Goal: Task Accomplishment & Management: Manage account settings

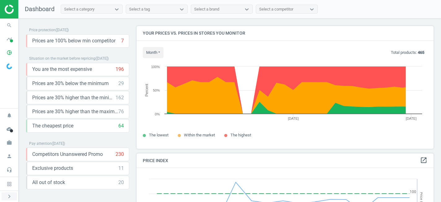
scroll to position [143, 297]
click at [10, 198] on icon "chevron_right" at bounding box center [9, 196] width 7 height 7
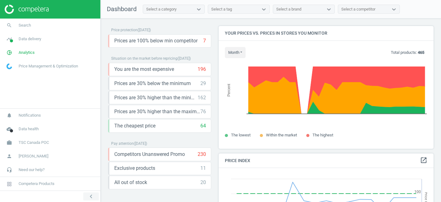
scroll to position [0, 0]
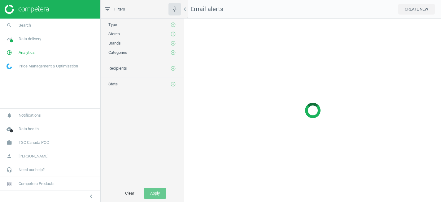
scroll to position [184, 257]
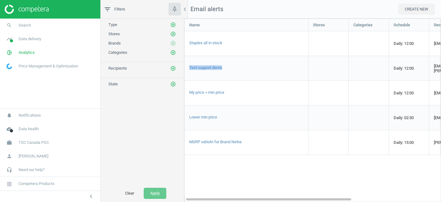
drag, startPoint x: 229, startPoint y: 67, endPoint x: 188, endPoint y: 67, distance: 40.9
click at [188, 67] on div "Test support demo" at bounding box center [247, 68] width 124 height 24
copy span "Test support demo"
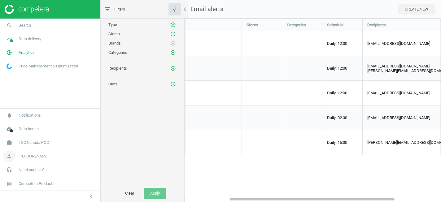
click at [31, 156] on span "[PERSON_NAME]" at bounding box center [34, 157] width 30 height 6
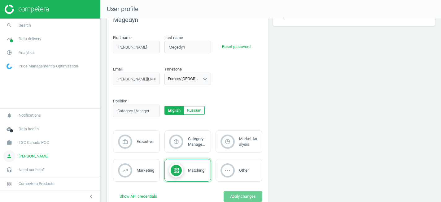
scroll to position [39, 0]
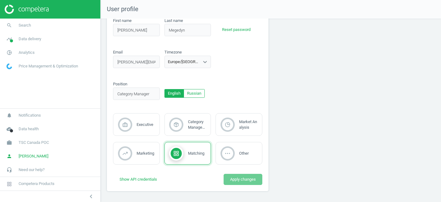
click at [243, 88] on div "Position position_invalid English Russian" at bounding box center [188, 92] width 154 height 23
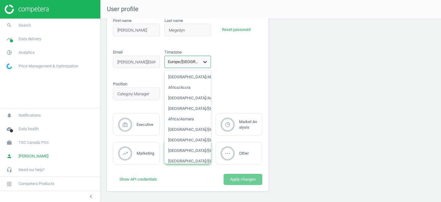
click at [205, 63] on icon at bounding box center [206, 62] width 4 height 2
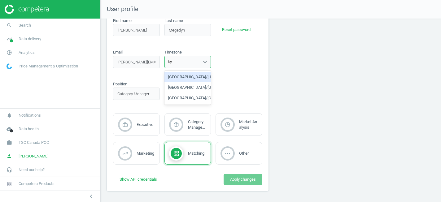
scroll to position [0, 0]
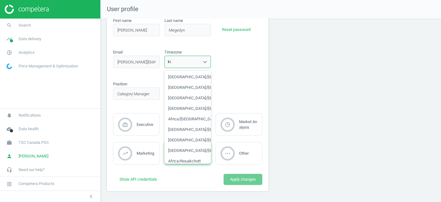
type input "kie"
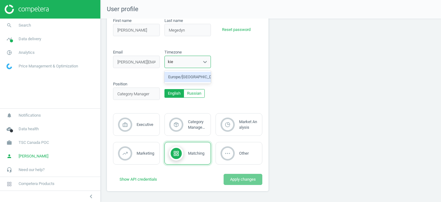
click at [188, 80] on div "Europe/[GEOGRAPHIC_DATA]" at bounding box center [187, 77] width 47 height 11
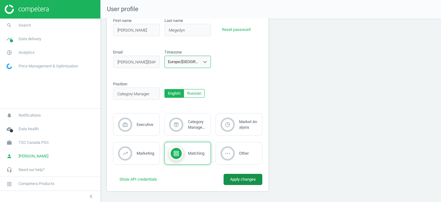
click at [244, 181] on button "Apply changes" at bounding box center [243, 179] width 39 height 11
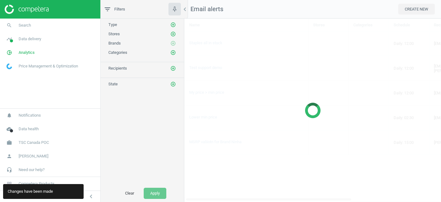
scroll to position [184, 257]
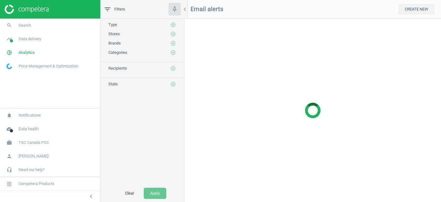
scroll to position [184, 257]
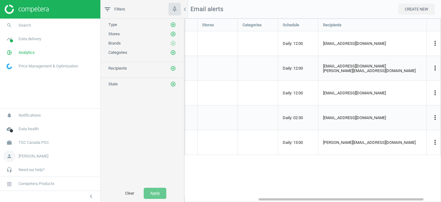
click at [39, 158] on span "[PERSON_NAME]" at bounding box center [34, 157] width 30 height 6
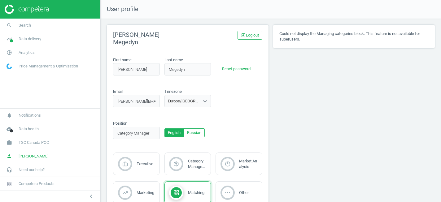
click at [322, 148] on div "Could not display the Managing categories block. This feature is not available …" at bounding box center [354, 130] width 166 height 211
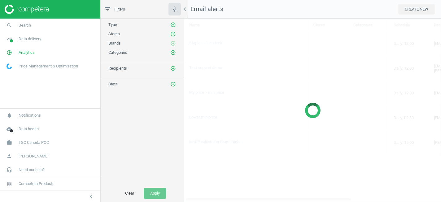
scroll to position [184, 257]
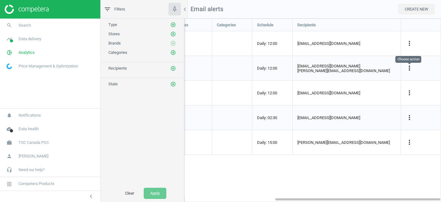
click at [408, 69] on icon "more_vert" at bounding box center [409, 67] width 7 height 7
click at [365, 77] on link "Edit" at bounding box center [370, 80] width 85 height 10
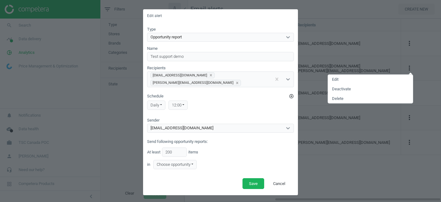
click at [185, 106] on div "12:00" at bounding box center [178, 105] width 19 height 9
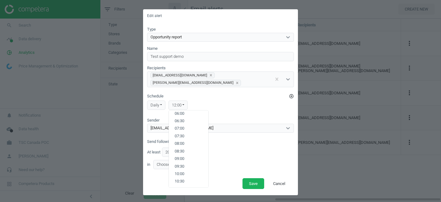
scroll to position [143, 0]
click at [182, 155] on button "12:00" at bounding box center [189, 154] width 40 height 7
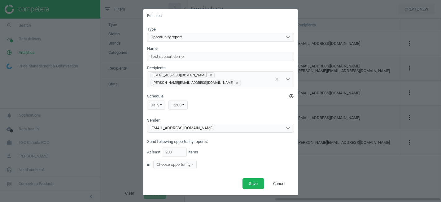
click at [182, 104] on div "12:00" at bounding box center [178, 105] width 19 height 9
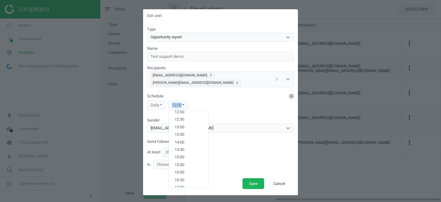
scroll to position [183, 0]
click at [178, 123] on button "12:30" at bounding box center [189, 122] width 40 height 7
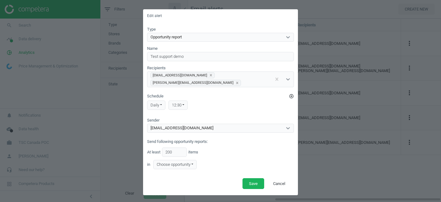
click at [221, 108] on div "daily Daily [DATE] [DATE] [DATE] [DATE] [DATE] [DATE] [DATE] 12:30 00:00 00:30 …" at bounding box center [220, 105] width 147 height 12
click at [195, 164] on div "Choose opportunity" at bounding box center [174, 164] width 43 height 9
click at [229, 157] on div "At least 200 items in Choose opportunity" at bounding box center [220, 158] width 147 height 21
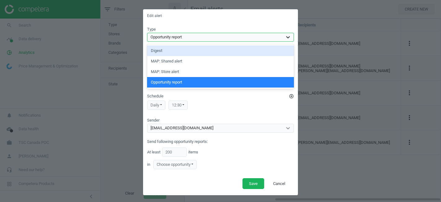
click at [286, 38] on icon at bounding box center [288, 37] width 6 height 6
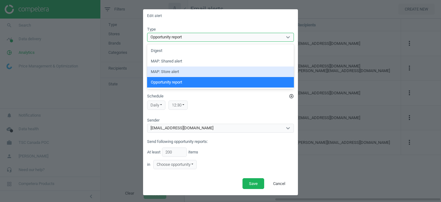
scroll to position [2, 0]
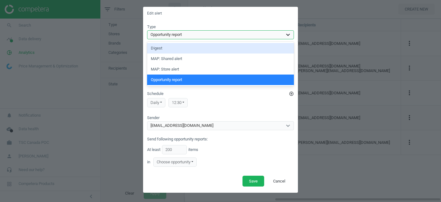
click at [287, 36] on icon at bounding box center [288, 35] width 6 height 6
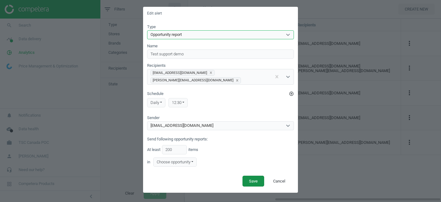
click at [253, 181] on button "Save" at bounding box center [254, 181] width 22 height 11
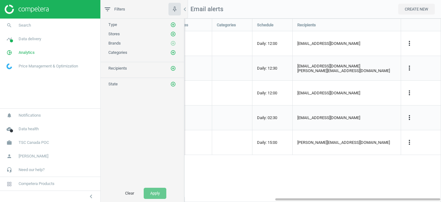
click at [286, 11] on nav "Email alerts CREATE NEW" at bounding box center [312, 9] width 257 height 19
